Goal: Transaction & Acquisition: Purchase product/service

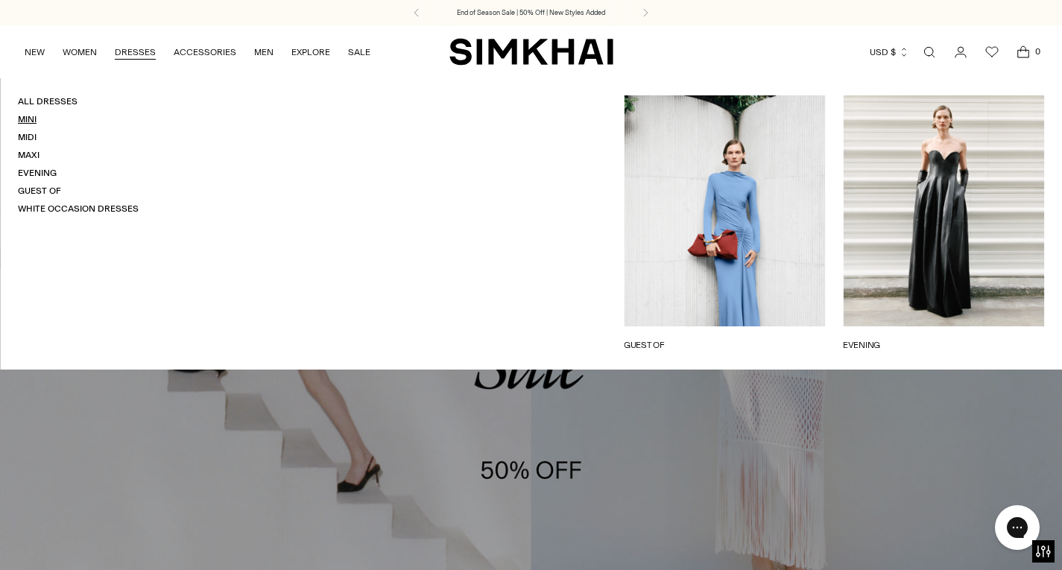
click at [30, 118] on link "Mini" at bounding box center [27, 119] width 19 height 10
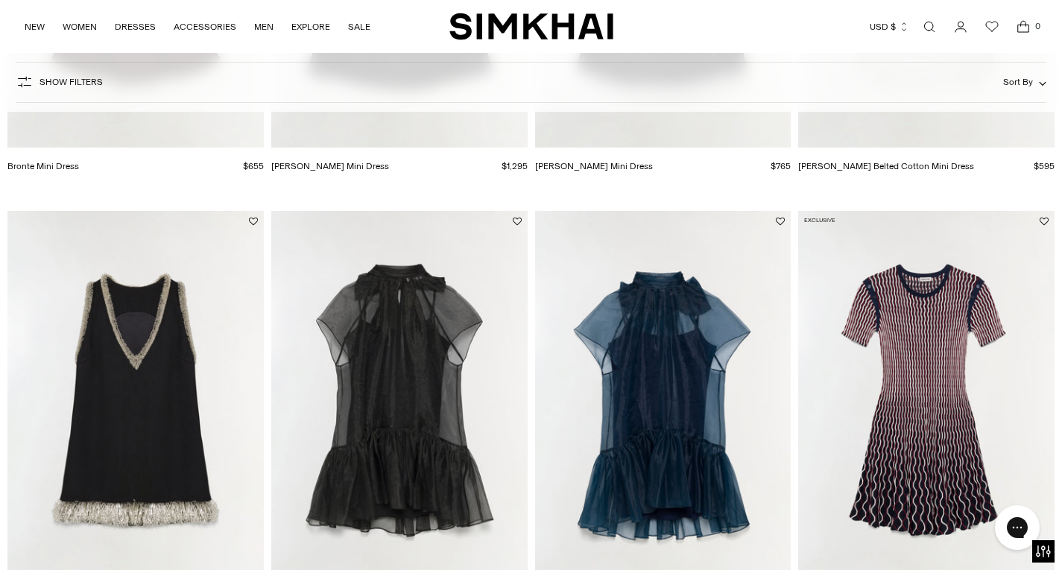
scroll to position [537, 0]
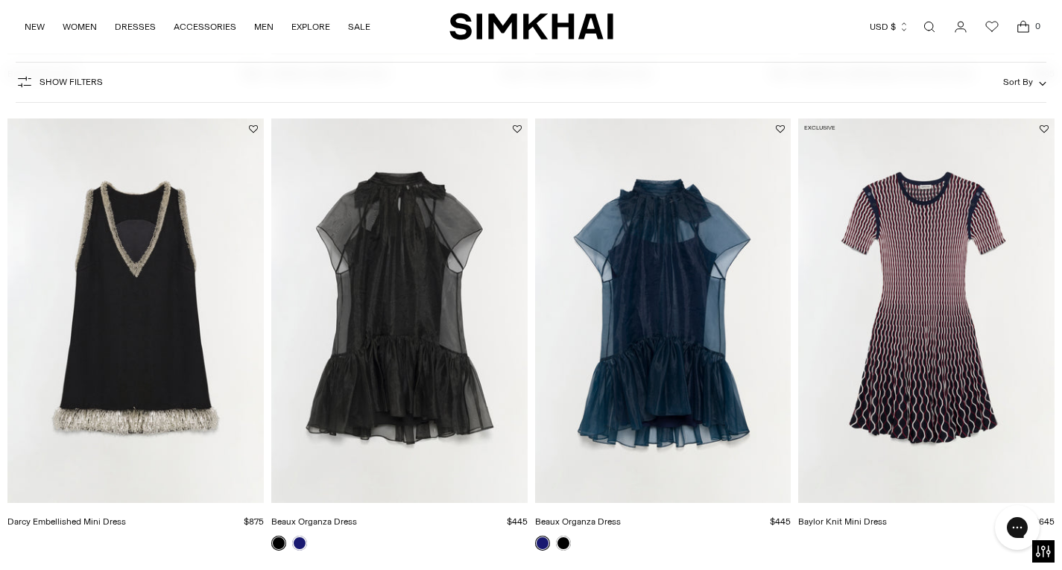
click at [0, 0] on img "Darcy Embellished Mini Dress" at bounding box center [0, 0] width 0 height 0
